Goal: Check status: Check status

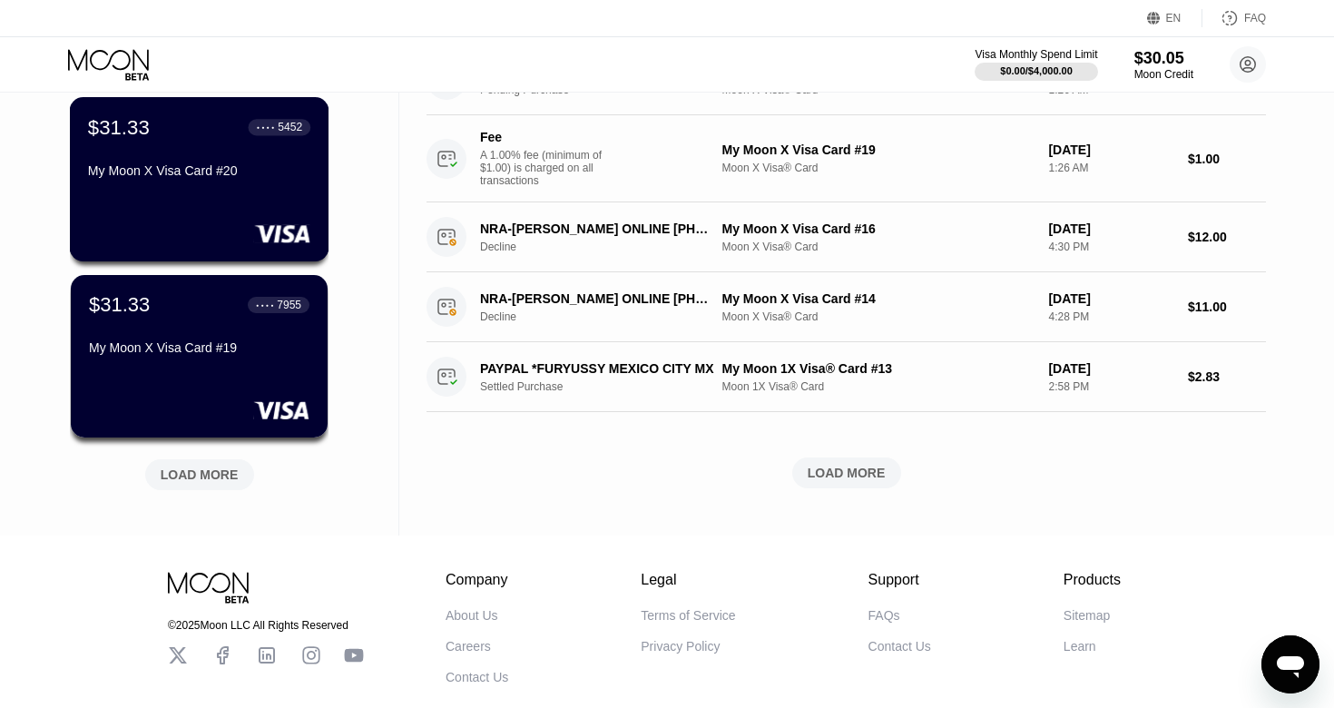
scroll to position [676, 0]
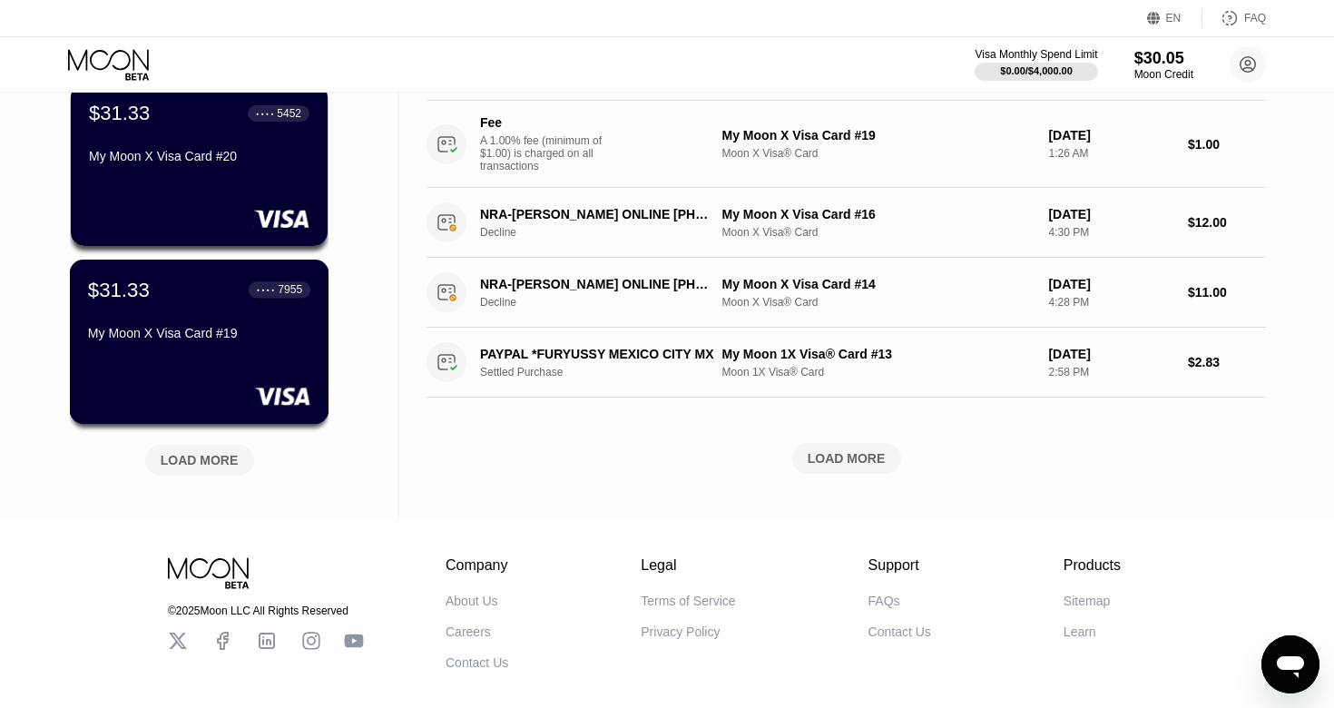
click at [241, 363] on div "$31.33 ● ● ● ● 7955 My Moon X Visa Card #19" at bounding box center [199, 341] width 259 height 164
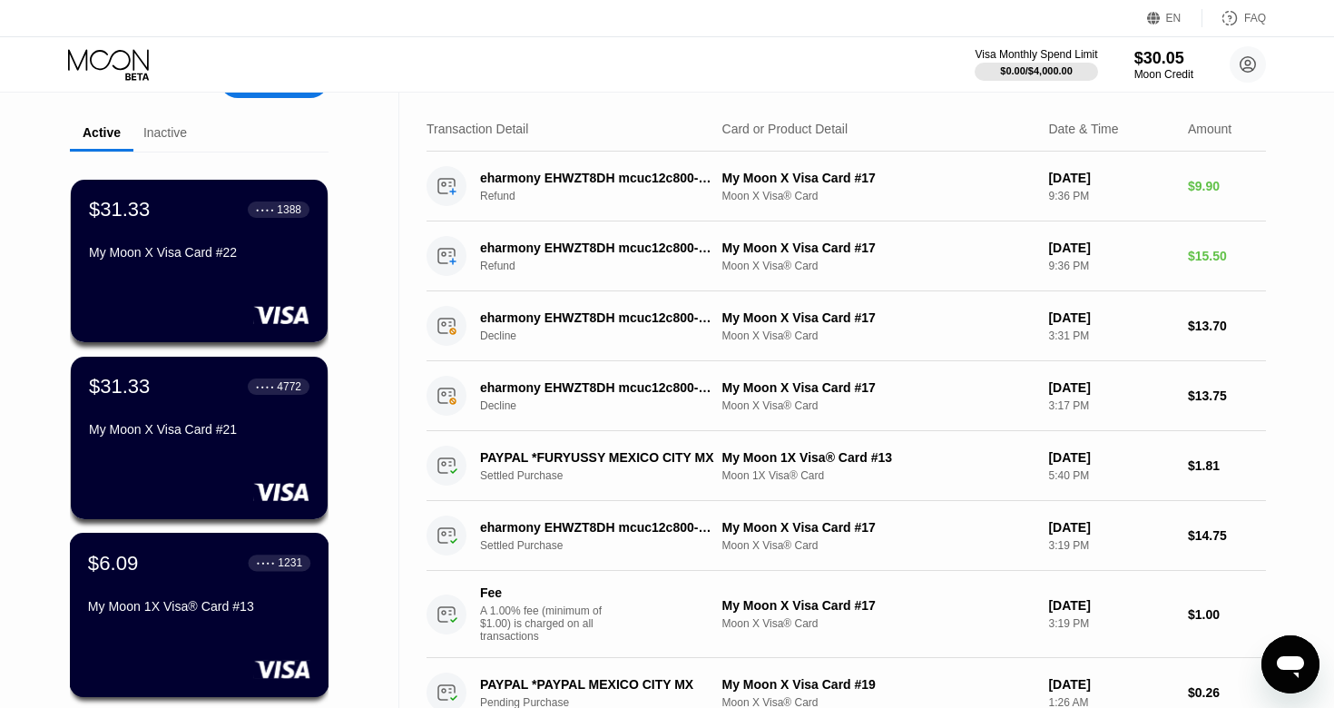
scroll to position [9, 0]
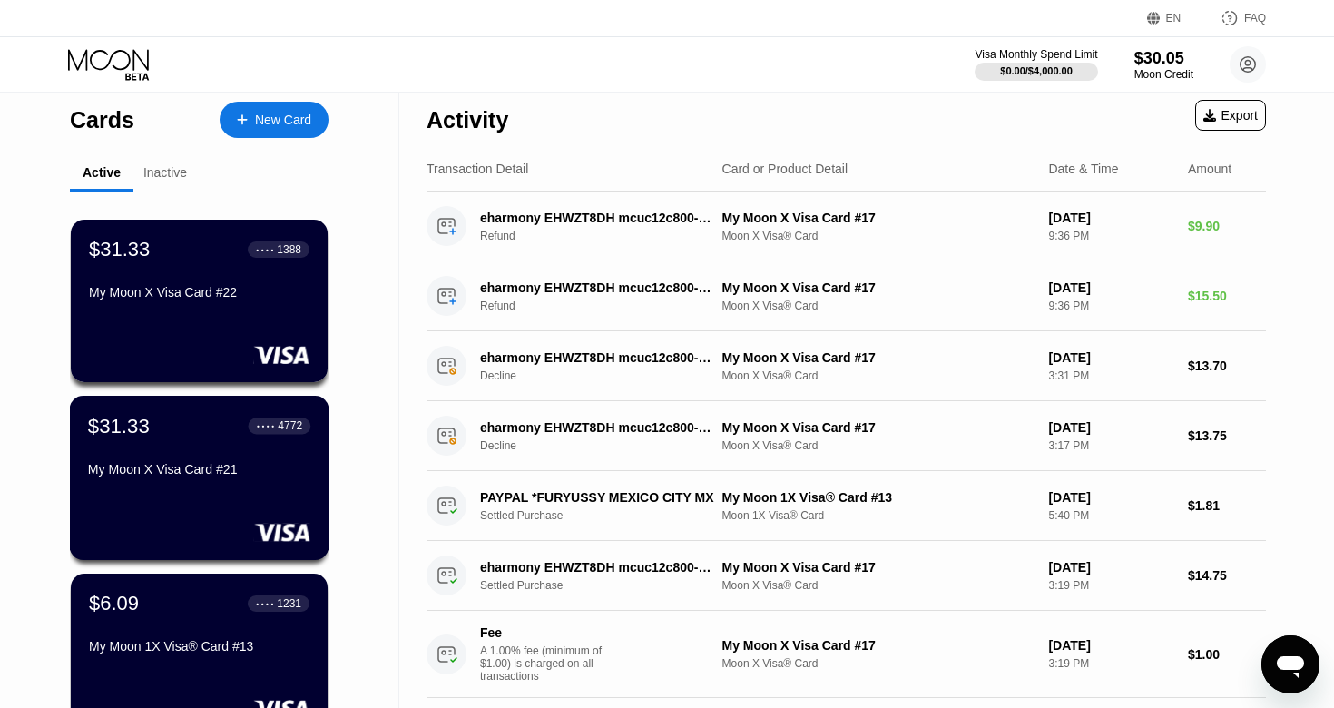
click at [272, 462] on div "My Moon X Visa Card #21" at bounding box center [199, 469] width 222 height 15
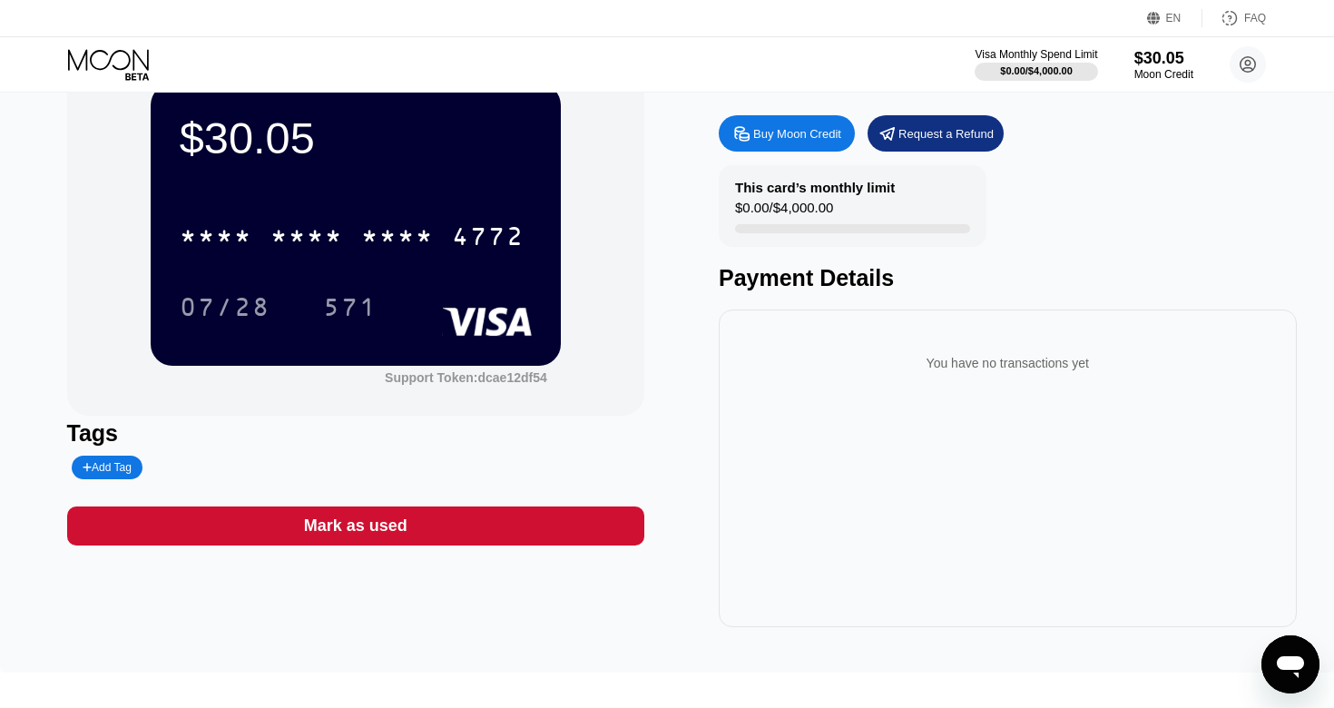
scroll to position [72, 0]
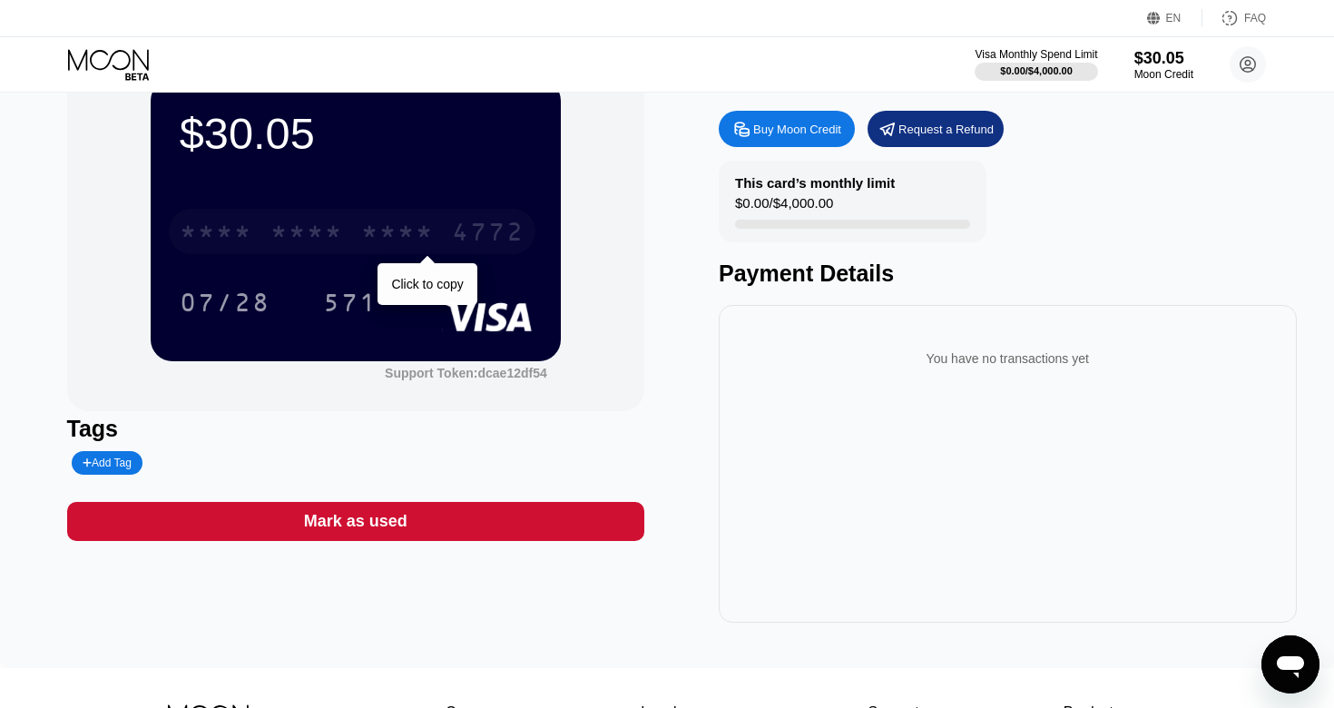
click at [476, 230] on div "4772" at bounding box center [488, 234] width 73 height 29
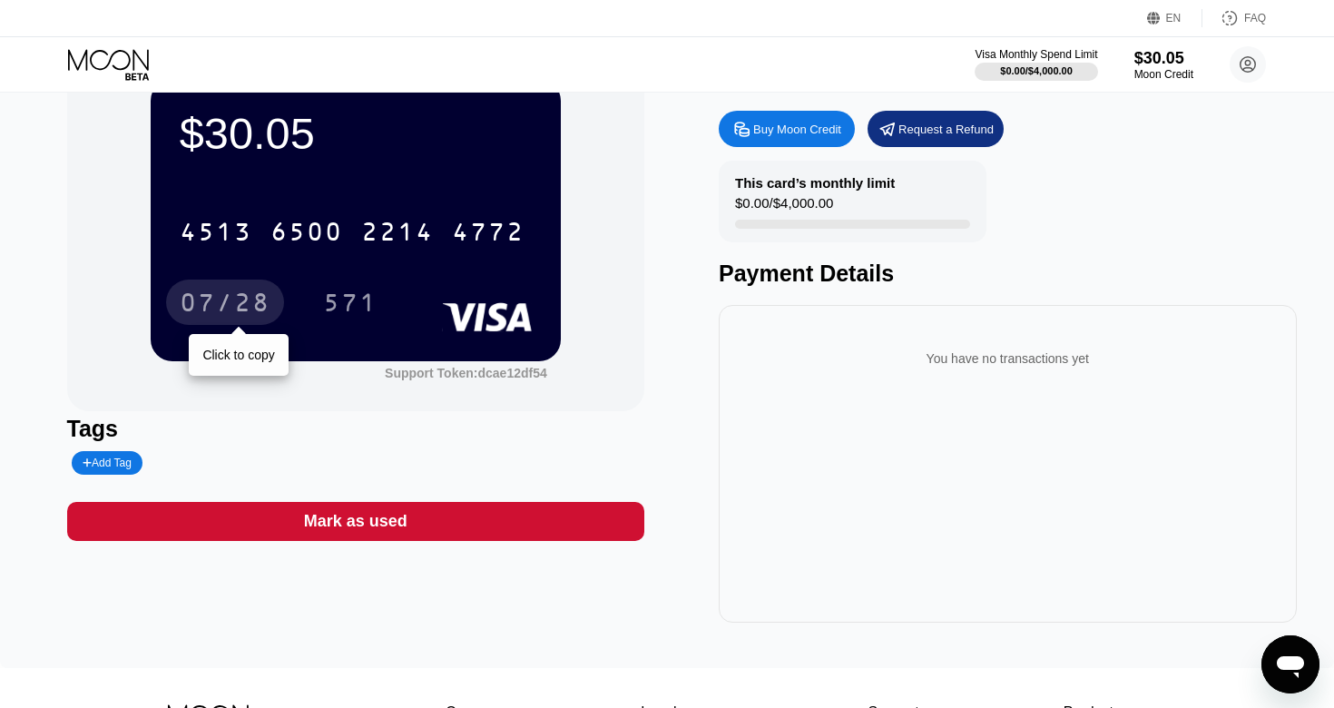
click at [228, 294] on div "07/28" at bounding box center [225, 304] width 91 height 29
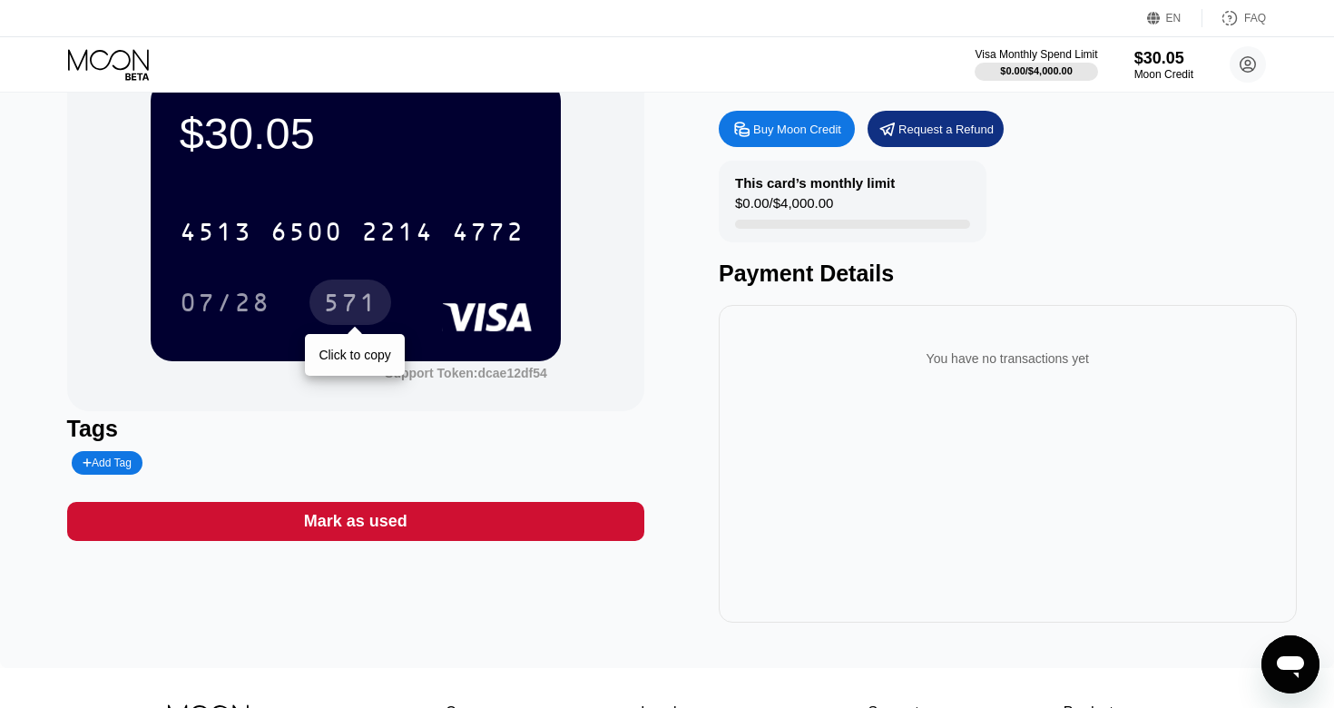
click at [366, 296] on div "571" at bounding box center [350, 304] width 54 height 29
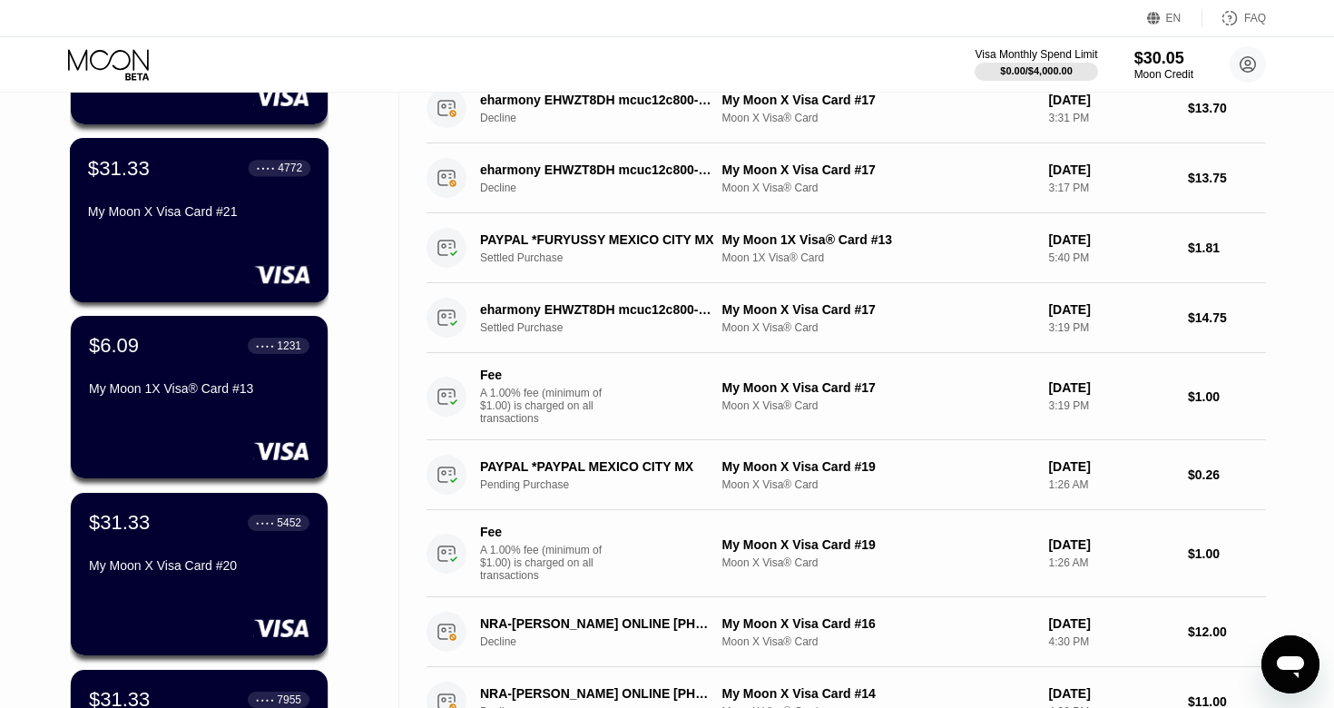
scroll to position [280, 0]
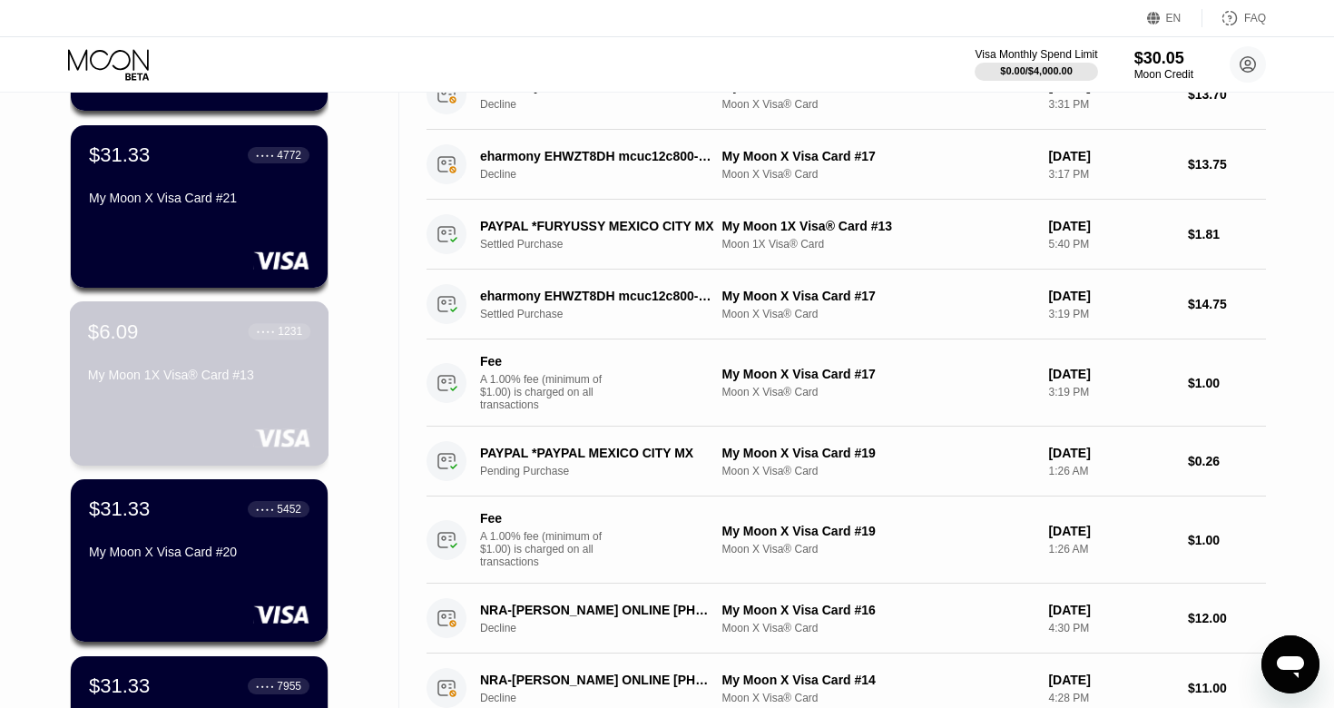
click at [288, 367] on div "My Moon 1X Visa® Card #13" at bounding box center [199, 374] width 222 height 15
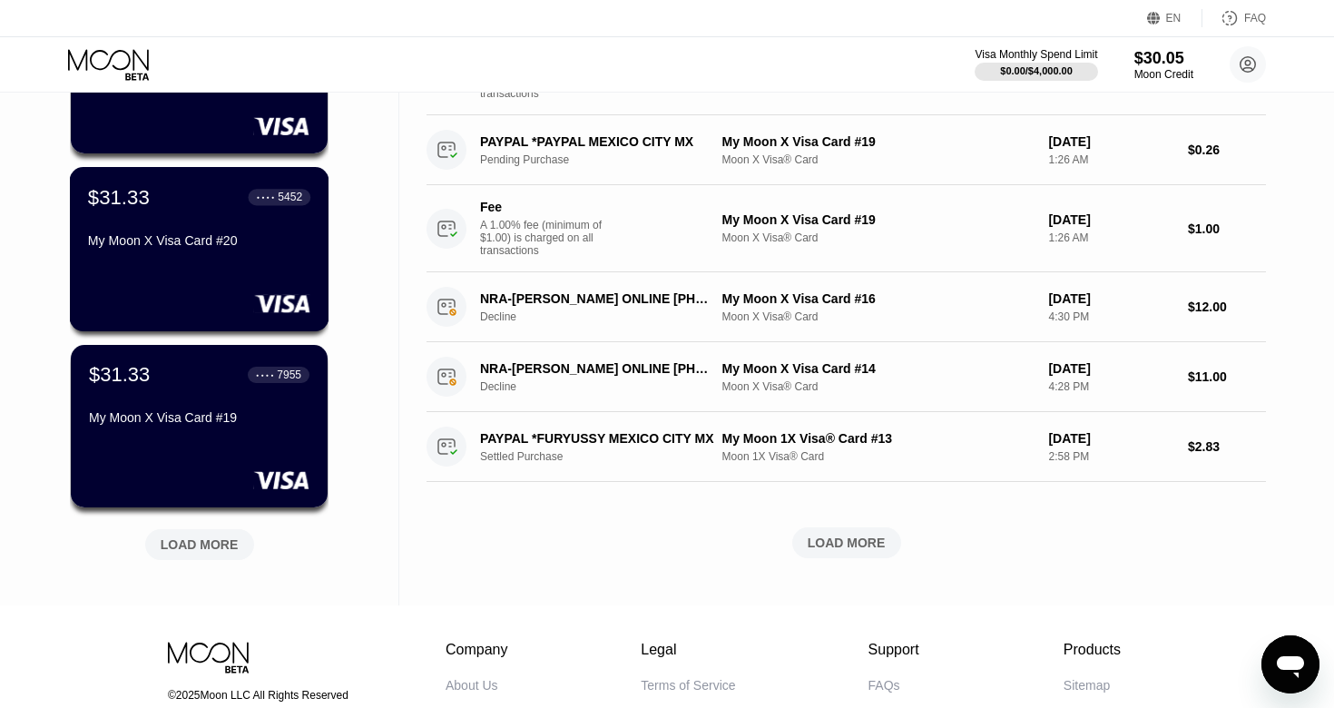
scroll to position [617, 0]
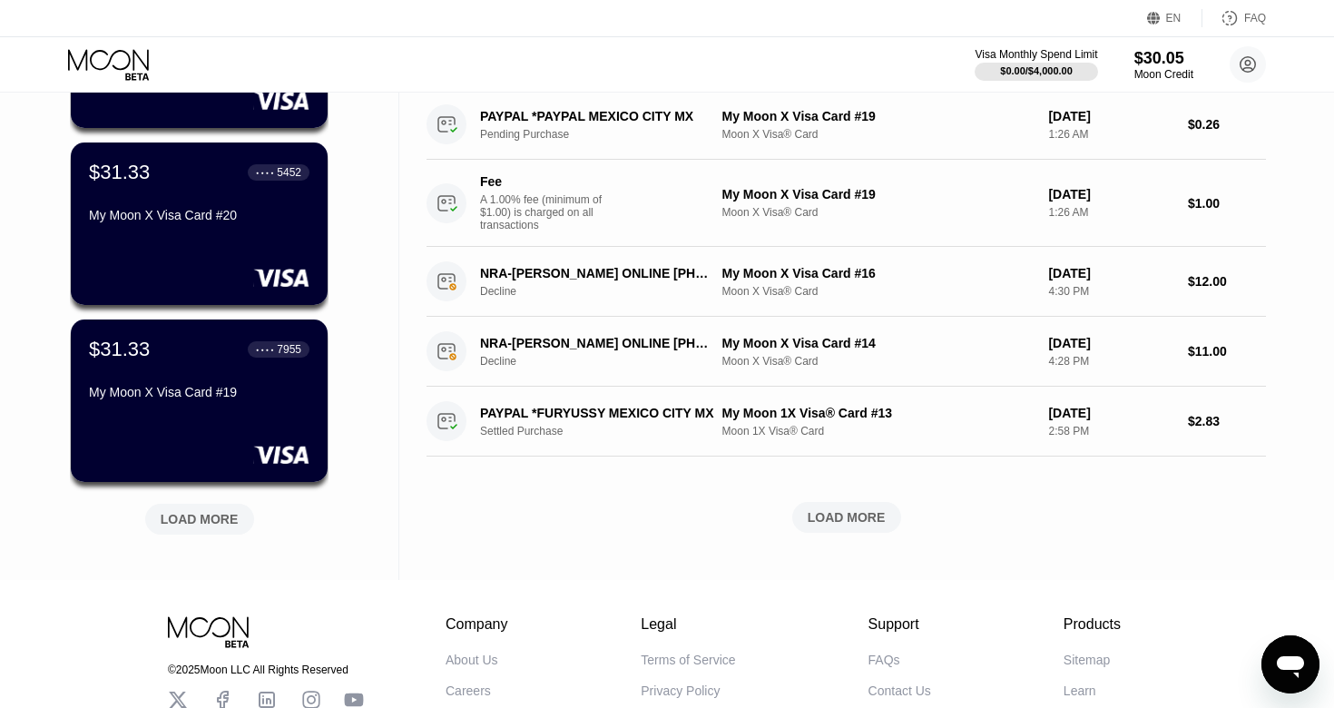
click at [212, 509] on div "LOAD MORE" at bounding box center [199, 519] width 109 height 31
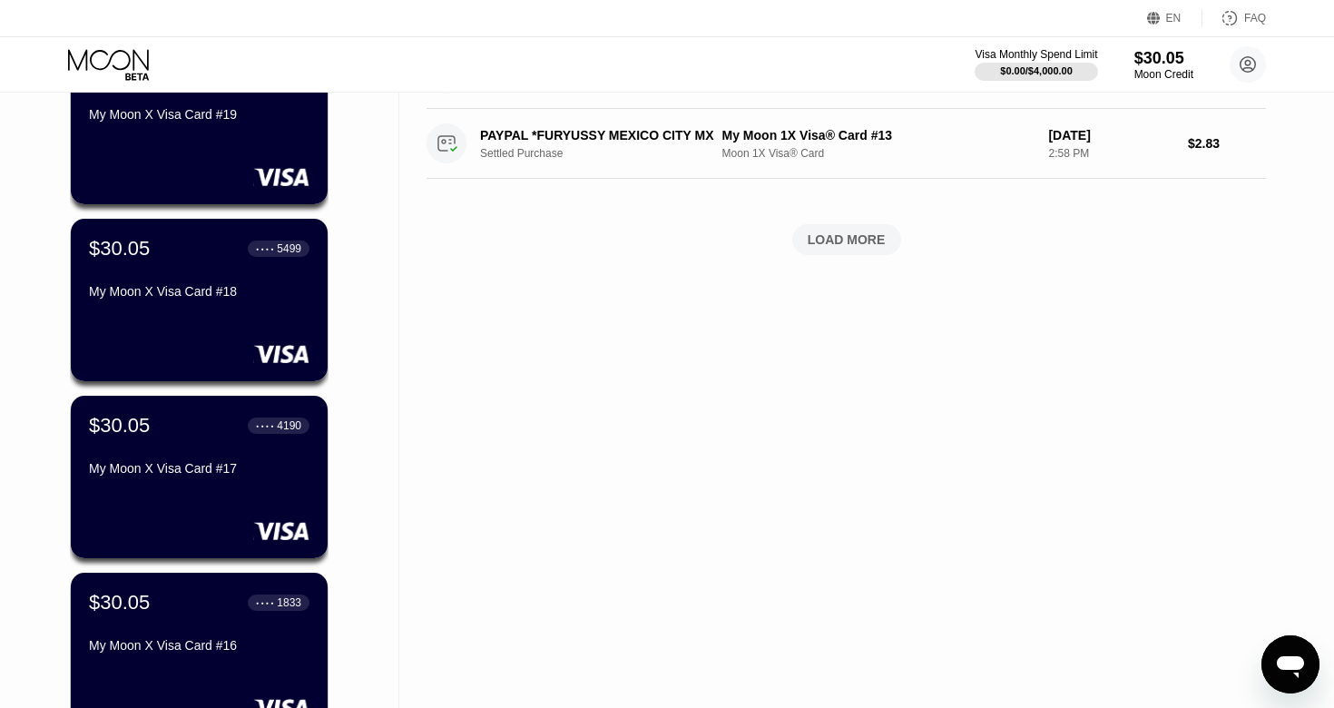
scroll to position [1012, 0]
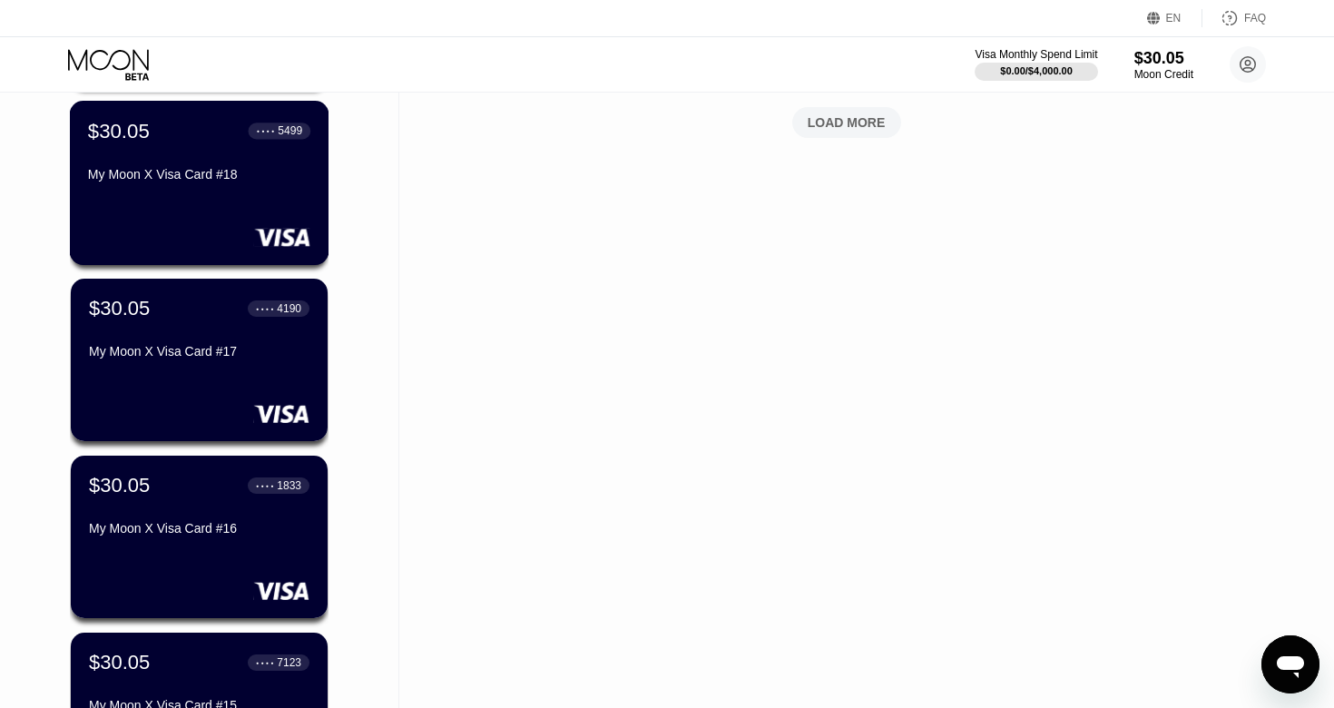
click at [282, 191] on div "$30.05 ● ● ● ● 5499 My Moon X Visa Card #18" at bounding box center [199, 183] width 259 height 164
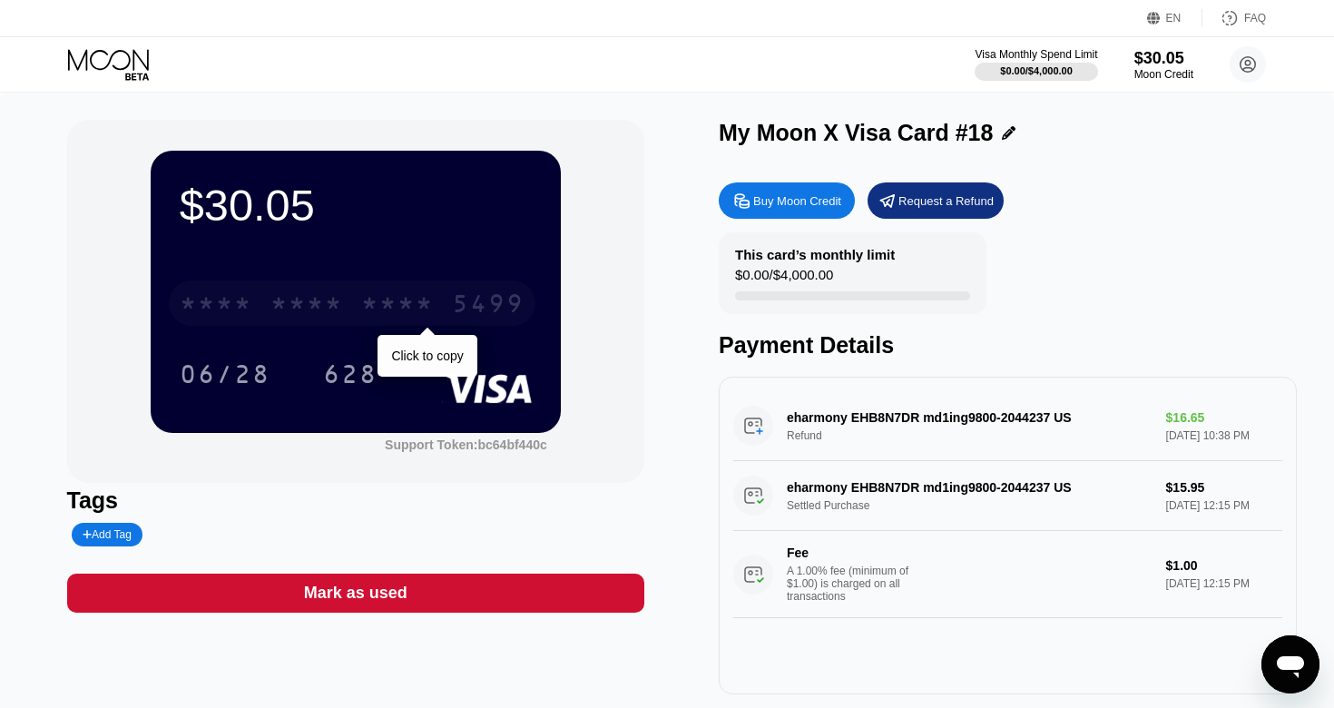
click at [479, 309] on div "5499" at bounding box center [488, 305] width 73 height 29
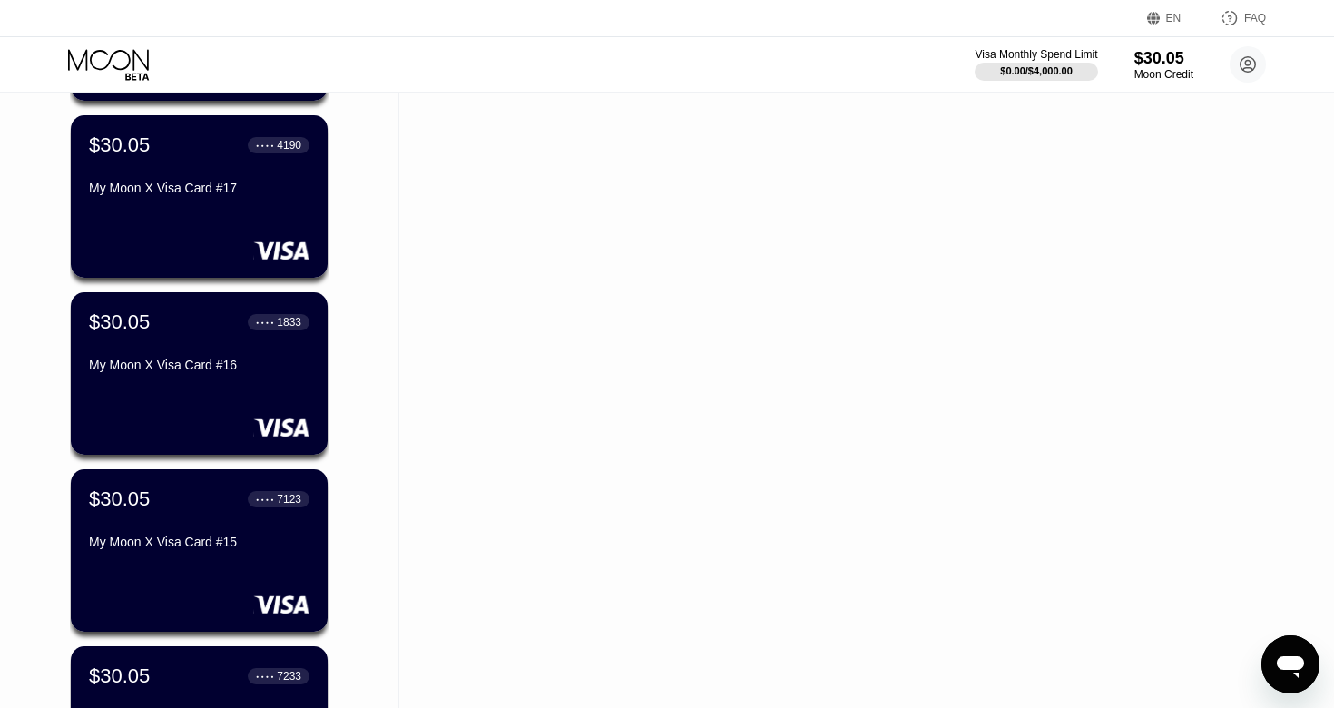
scroll to position [1407, 0]
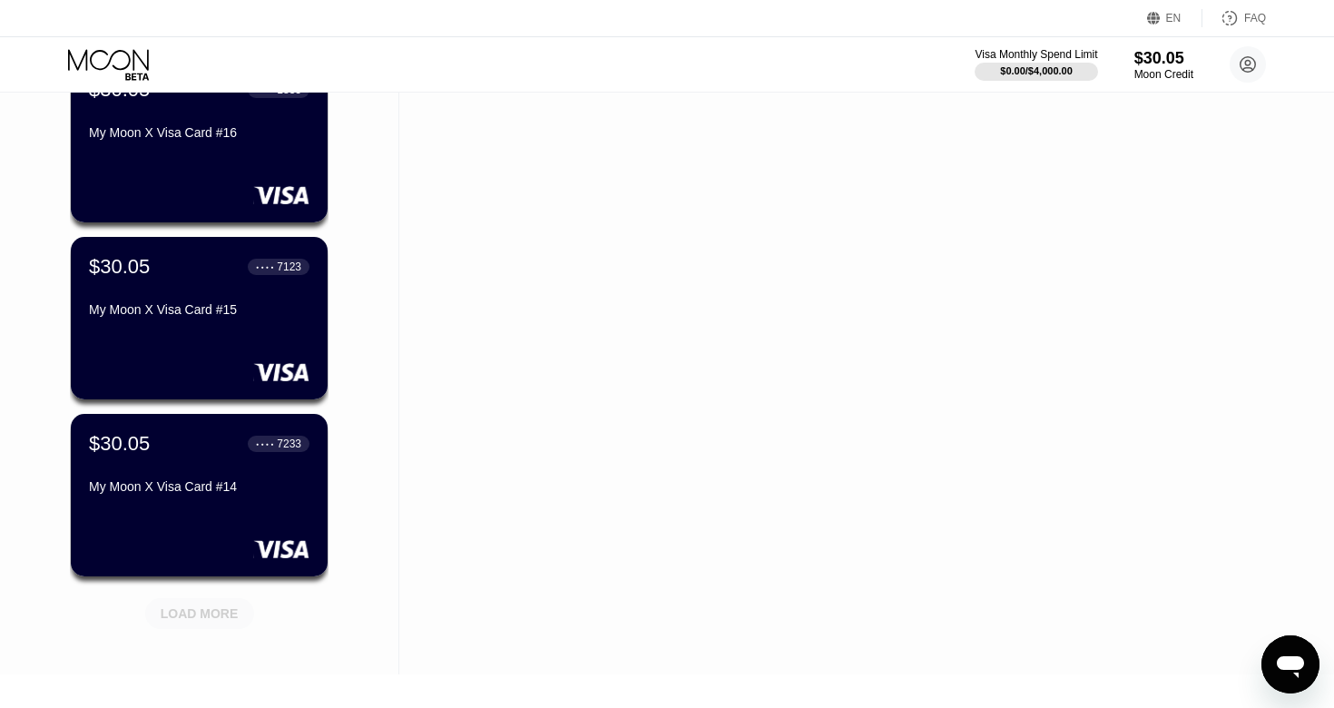
click at [220, 611] on div "LOAD MORE" at bounding box center [200, 613] width 78 height 16
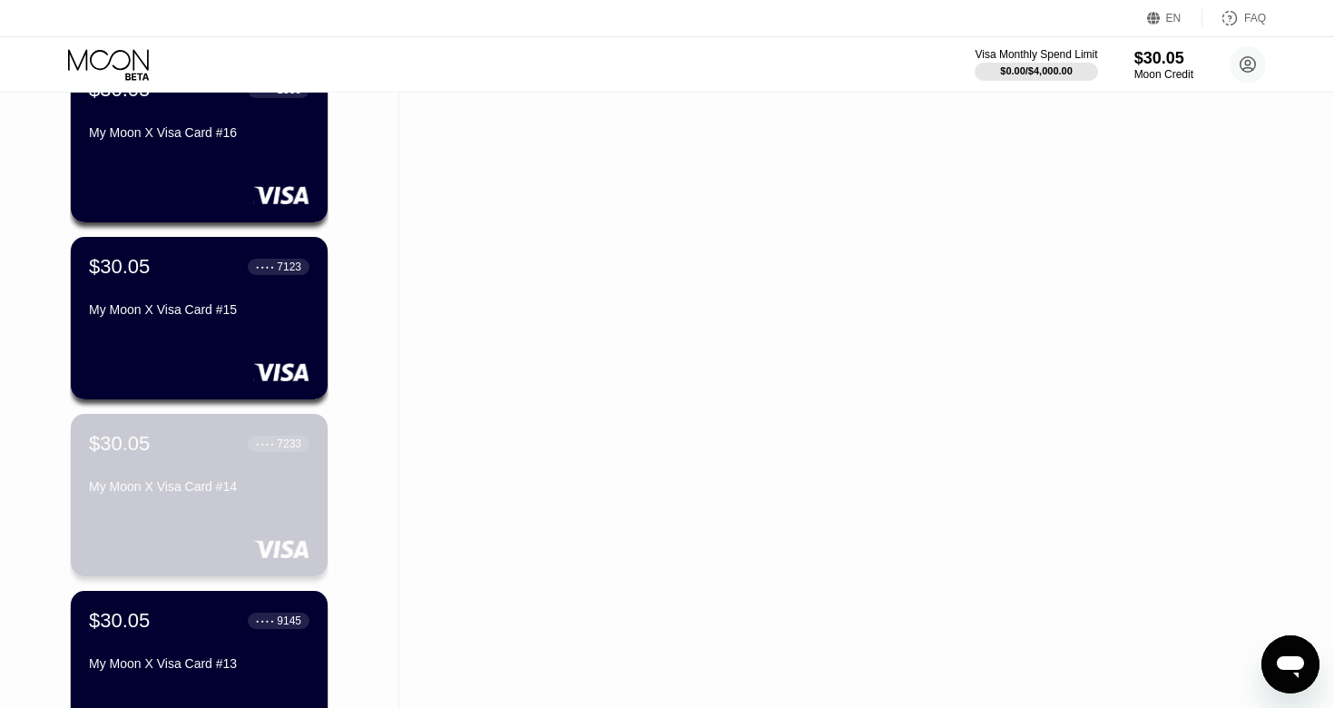
click at [256, 506] on div "$30.05 ● ● ● ● 7233 My Moon X Visa Card #14" at bounding box center [199, 495] width 257 height 162
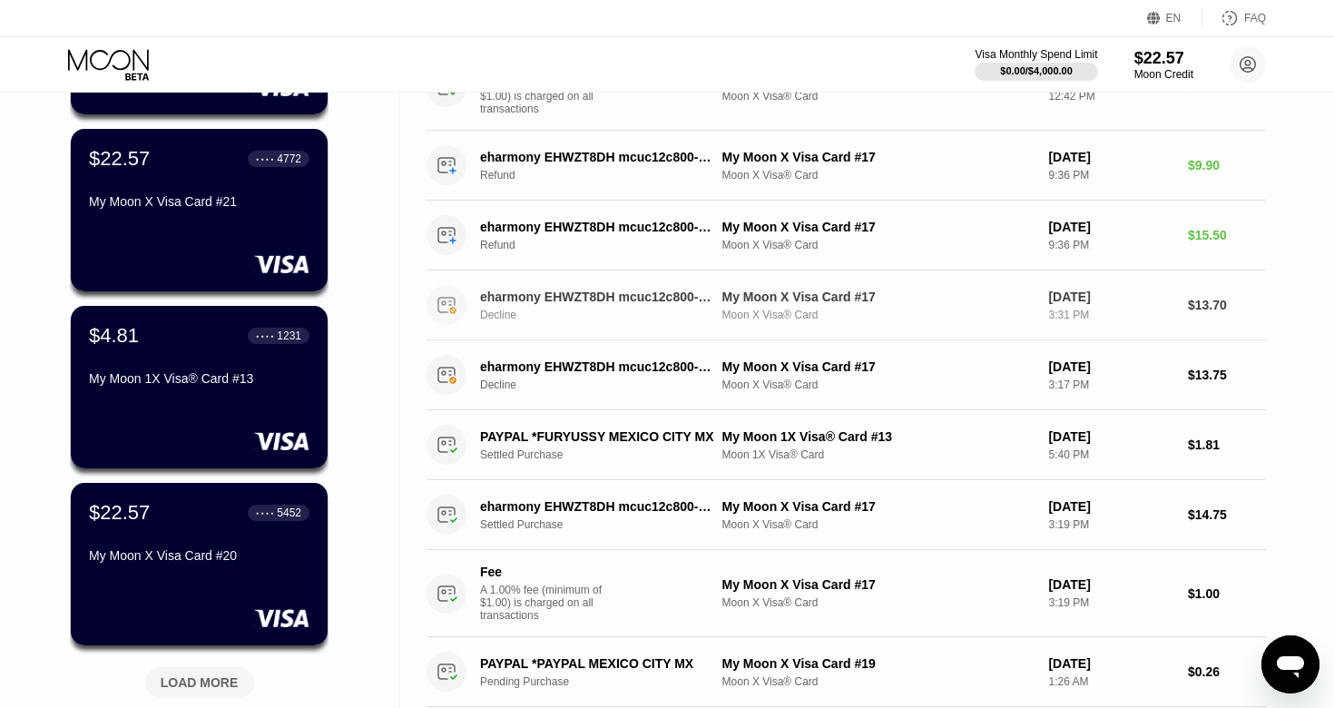
scroll to position [567, 0]
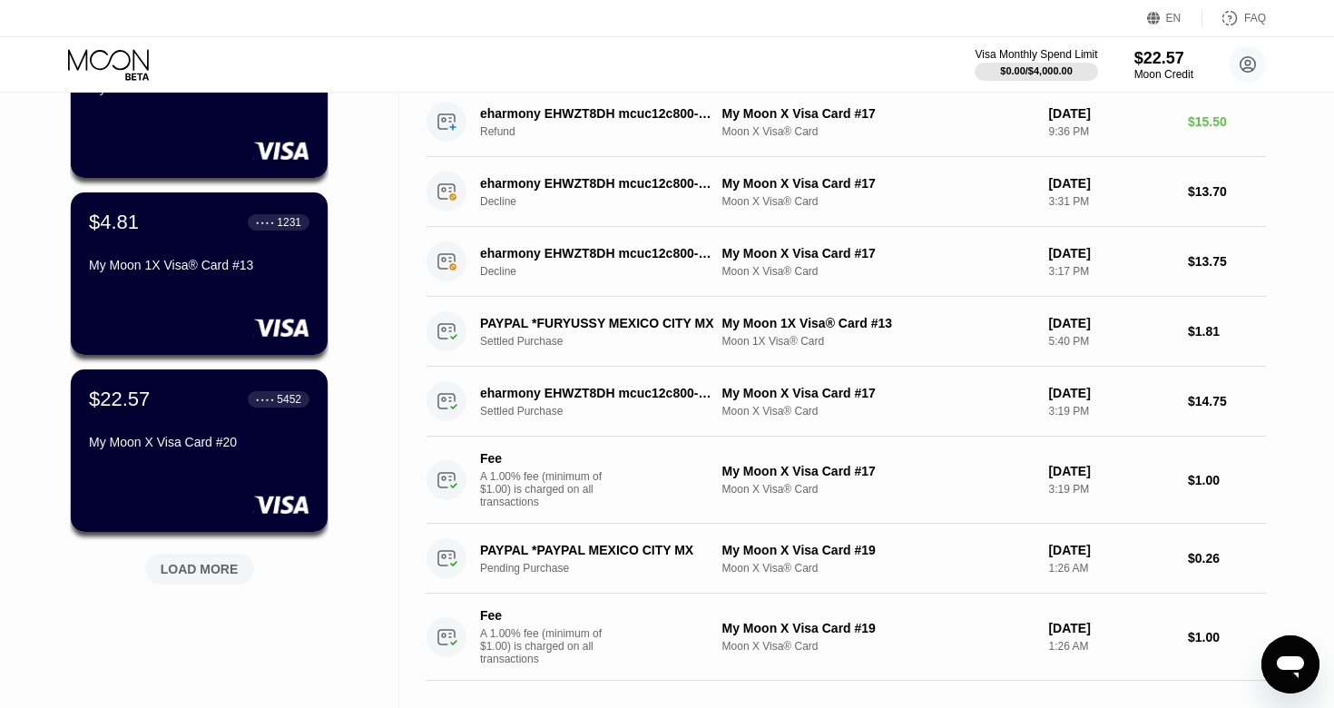
click at [220, 570] on div "LOAD MORE" at bounding box center [200, 569] width 78 height 16
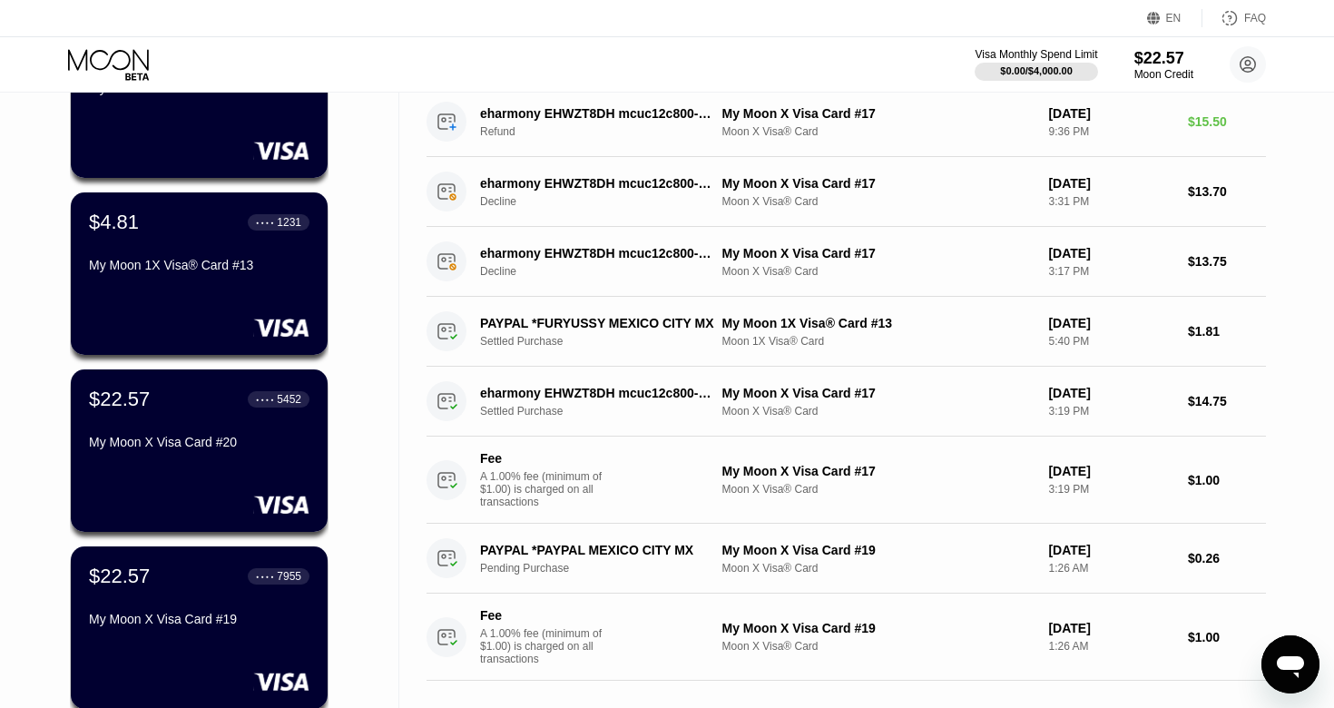
scroll to position [727, 0]
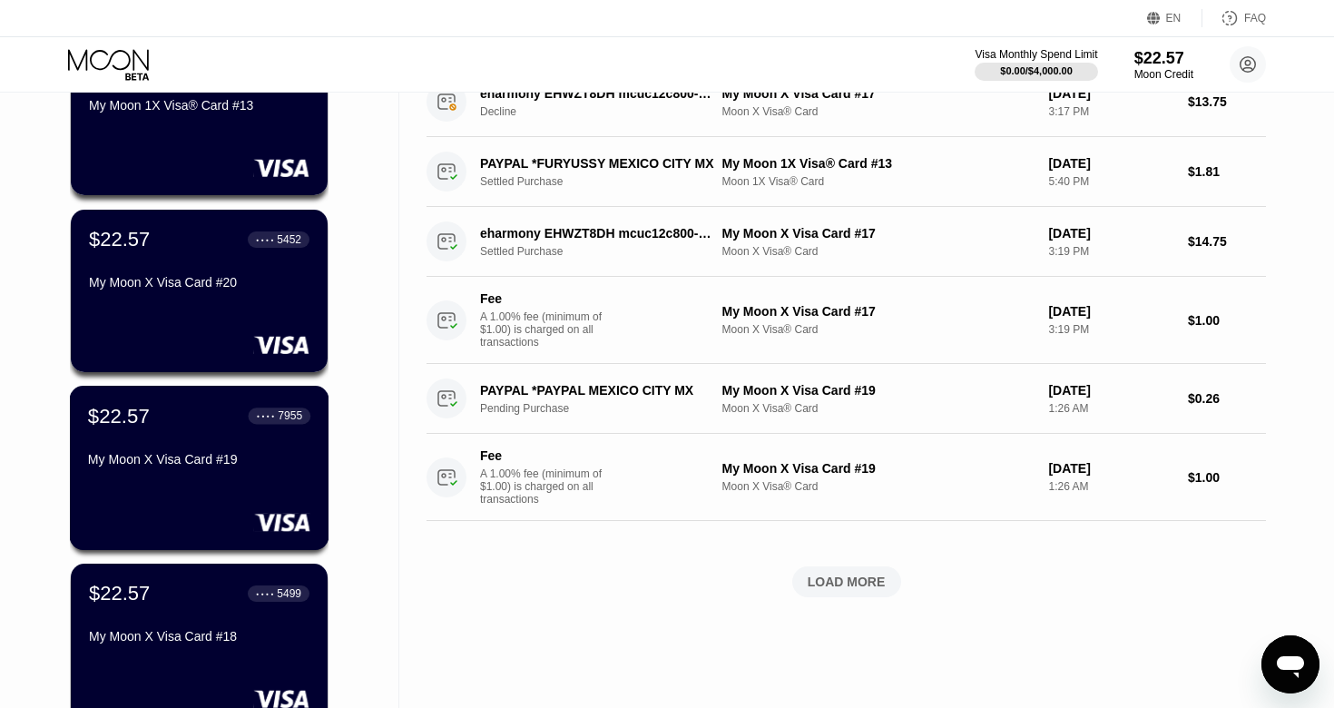
click at [272, 489] on div "$22.57 ● ● ● ● 7955 My Moon X Visa Card #19" at bounding box center [199, 468] width 259 height 164
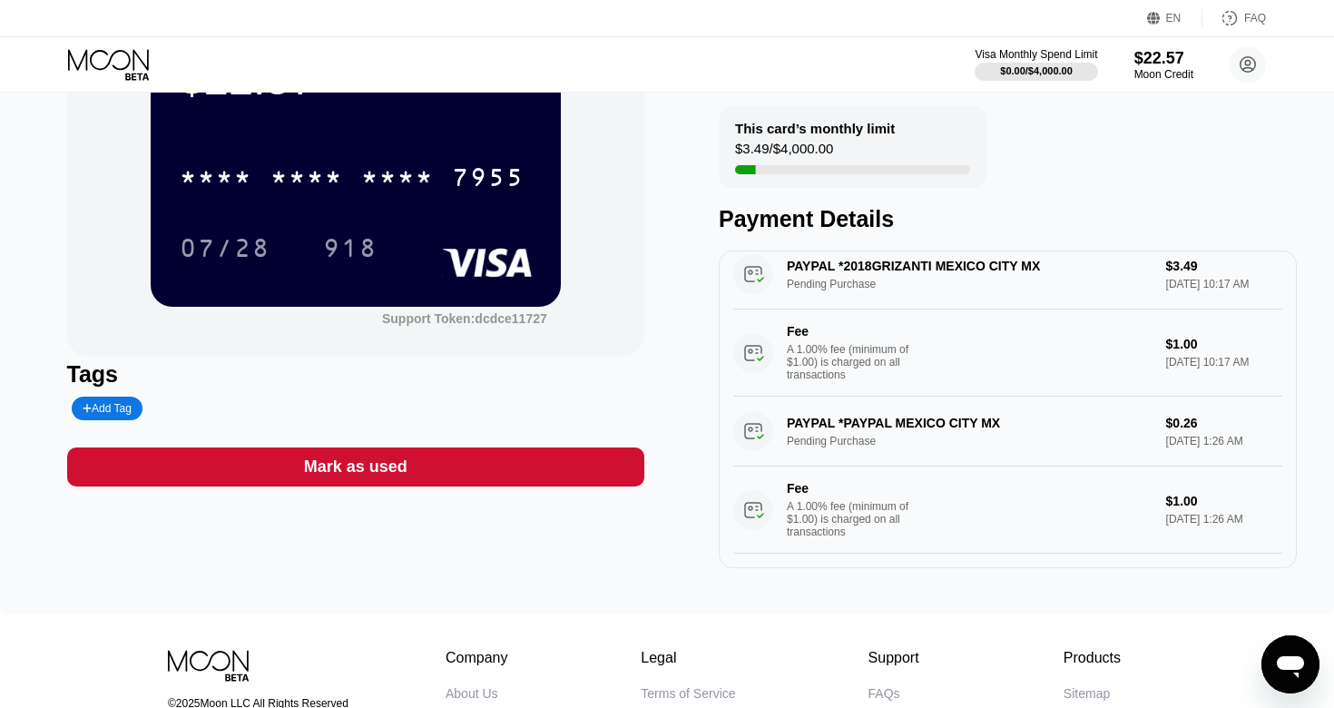
scroll to position [172, 0]
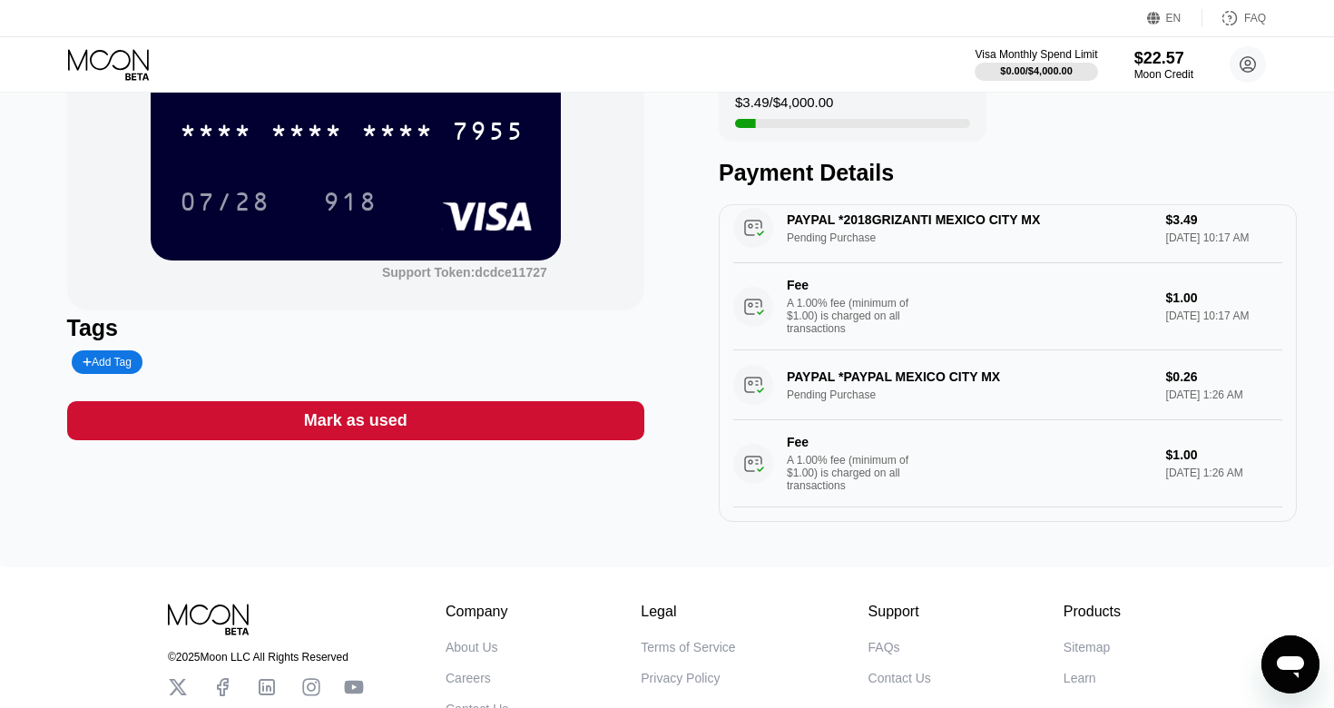
click at [112, 55] on icon at bounding box center [108, 59] width 81 height 21
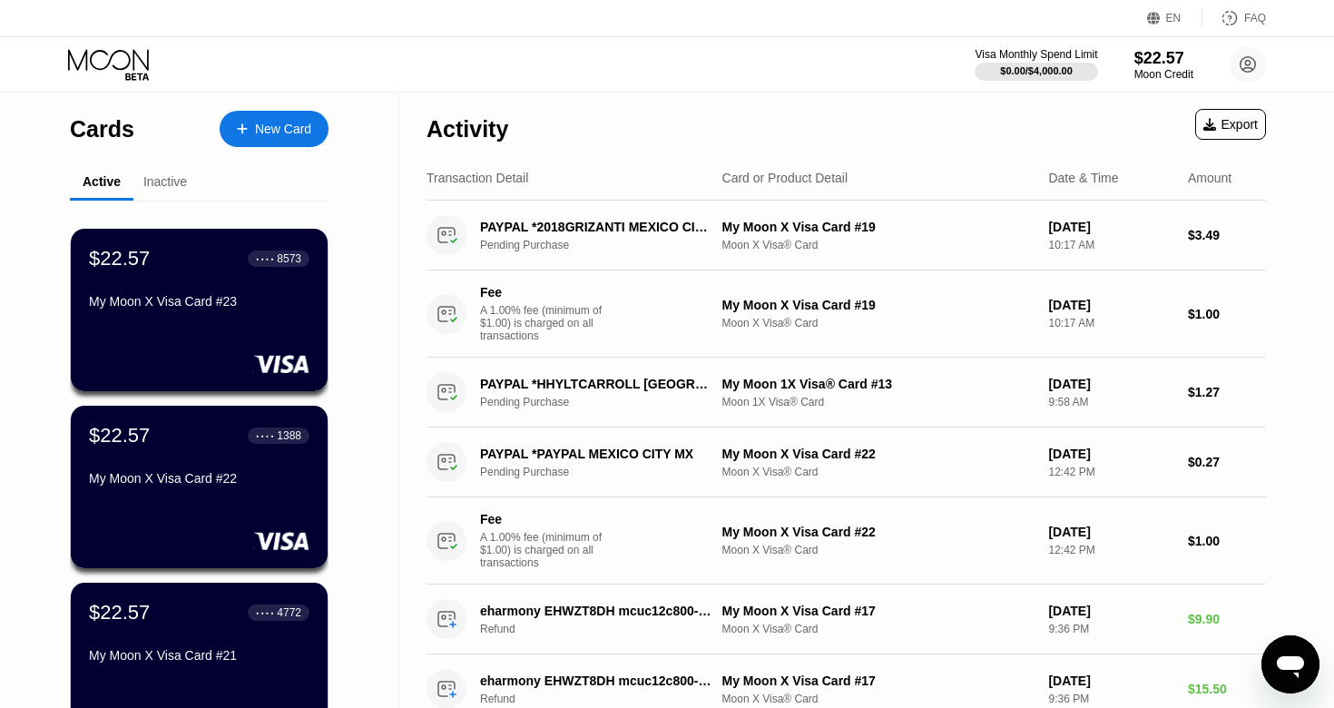
scroll to position [2, 0]
